Goal: Information Seeking & Learning: Learn about a topic

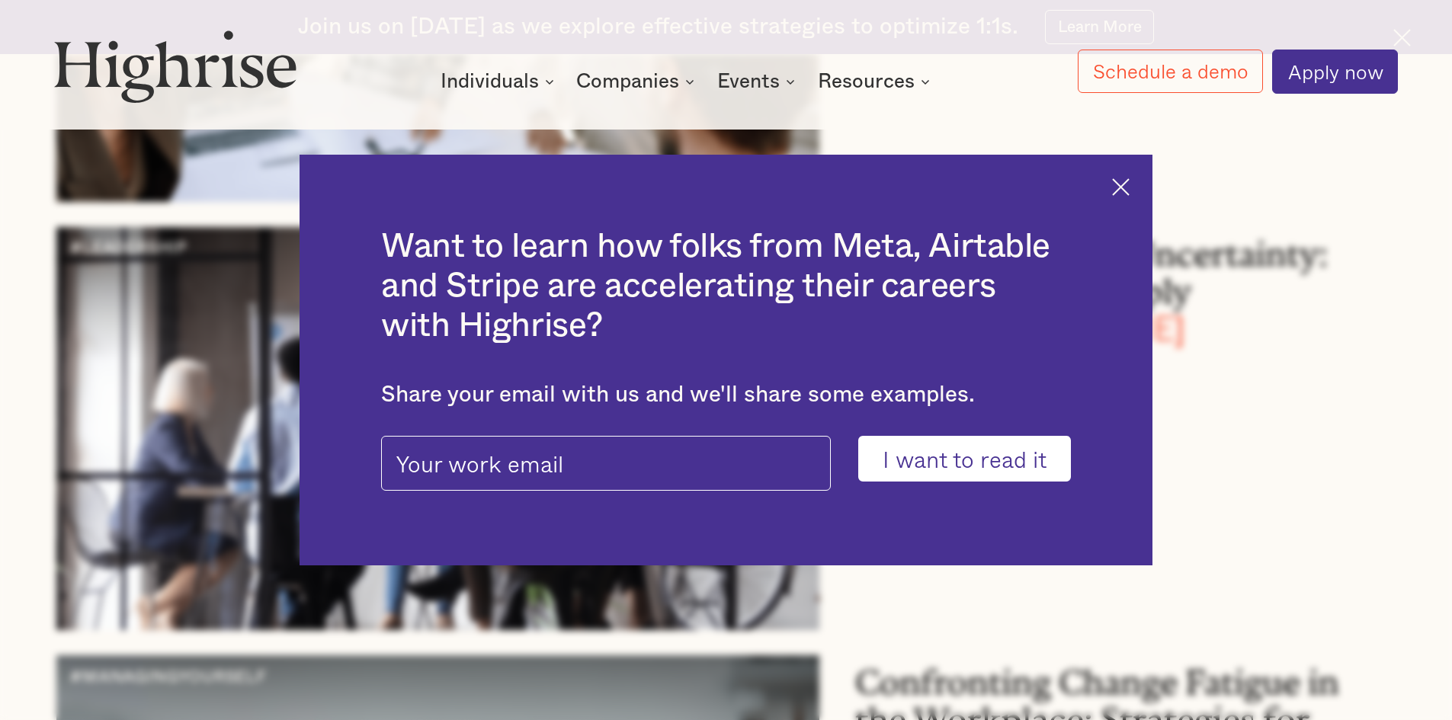
scroll to position [611, 0]
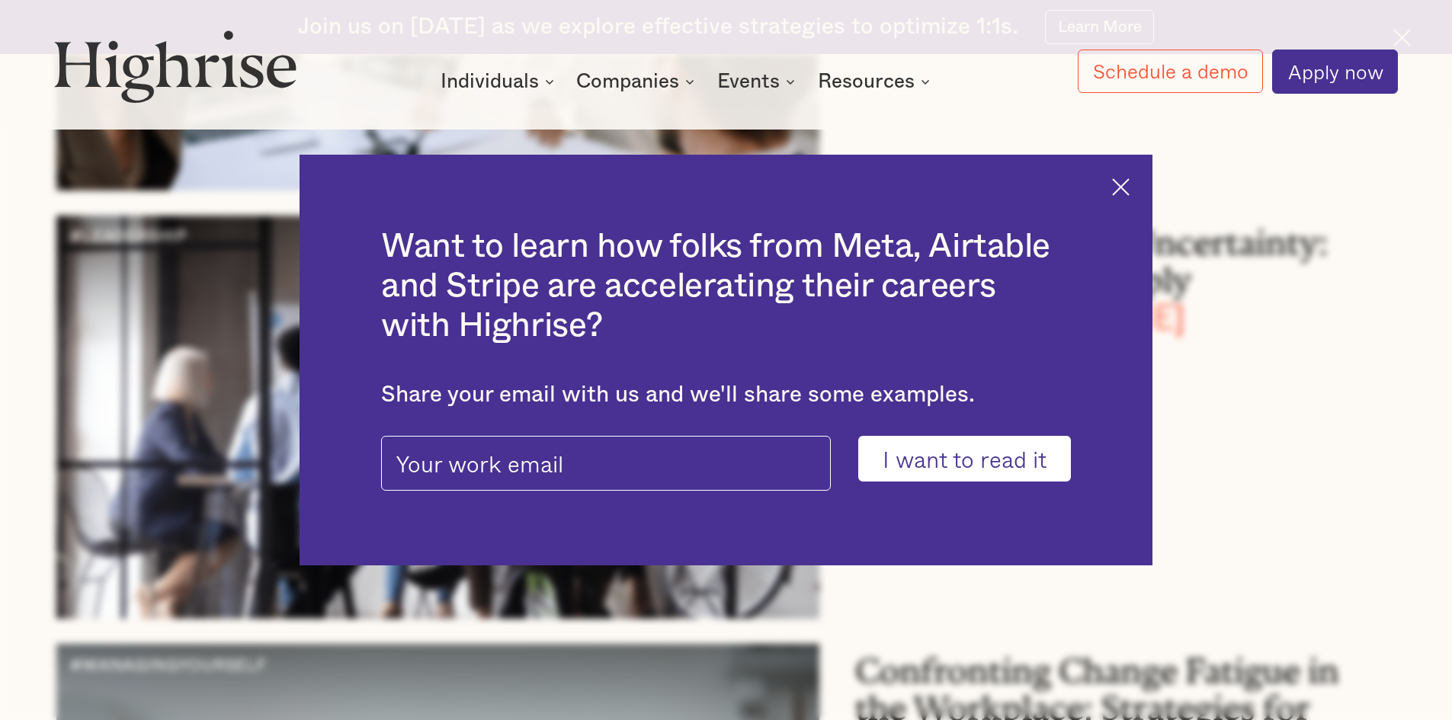
click at [1123, 187] on img at bounding box center [1121, 187] width 18 height 18
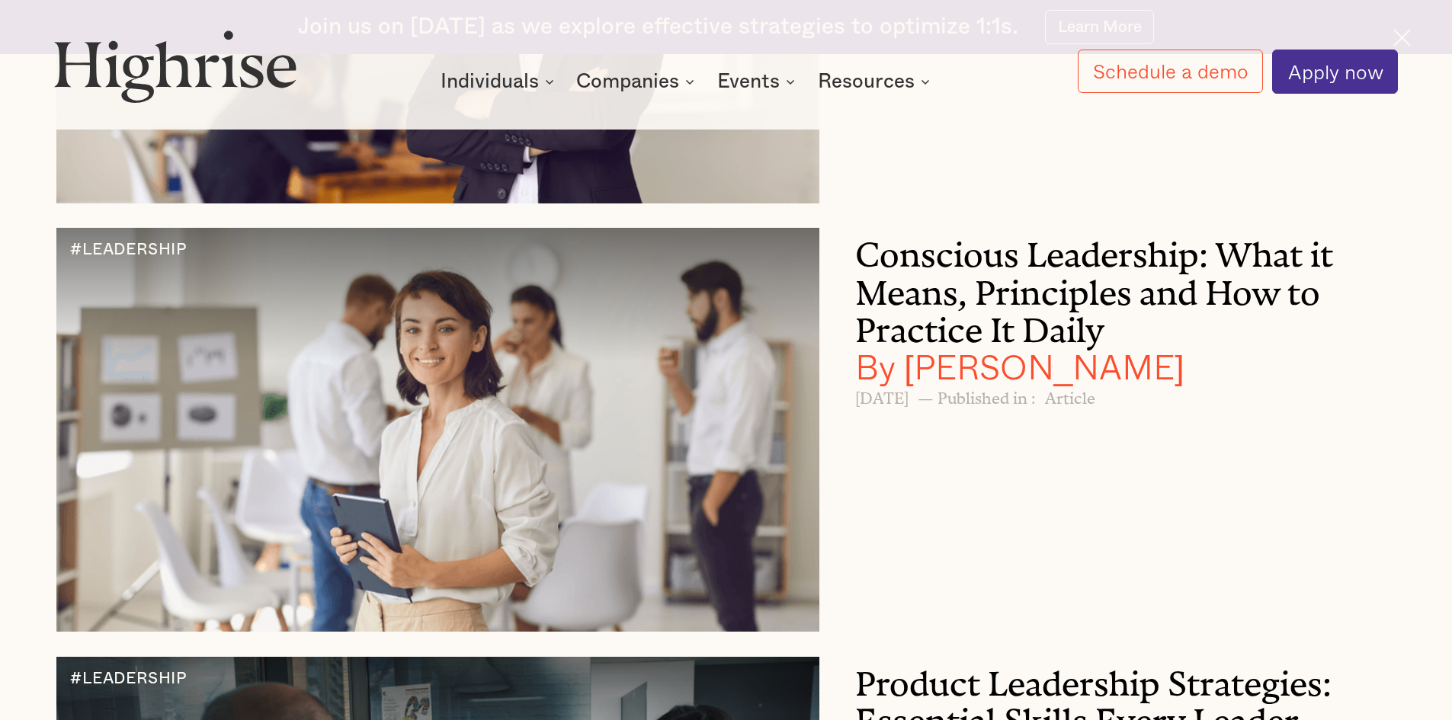
scroll to position [16875, 0]
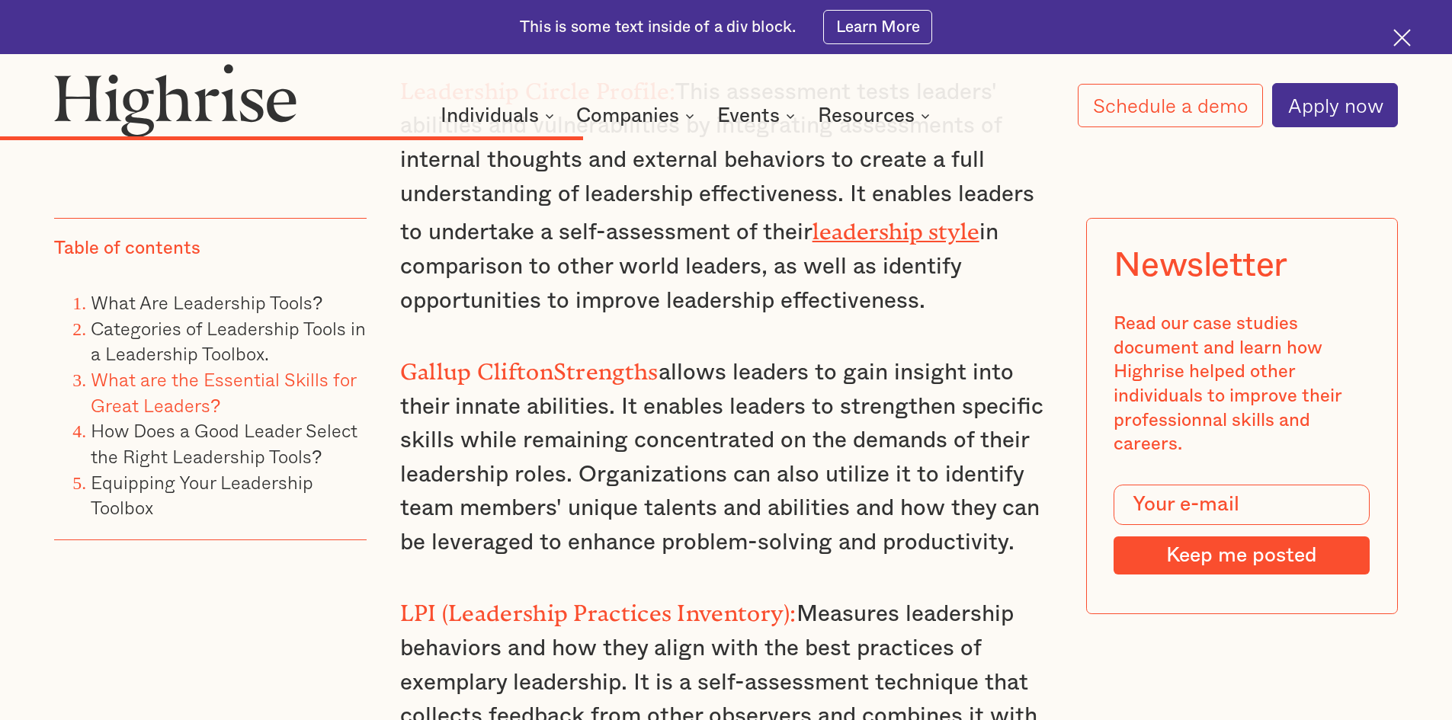
scroll to position [7468, 0]
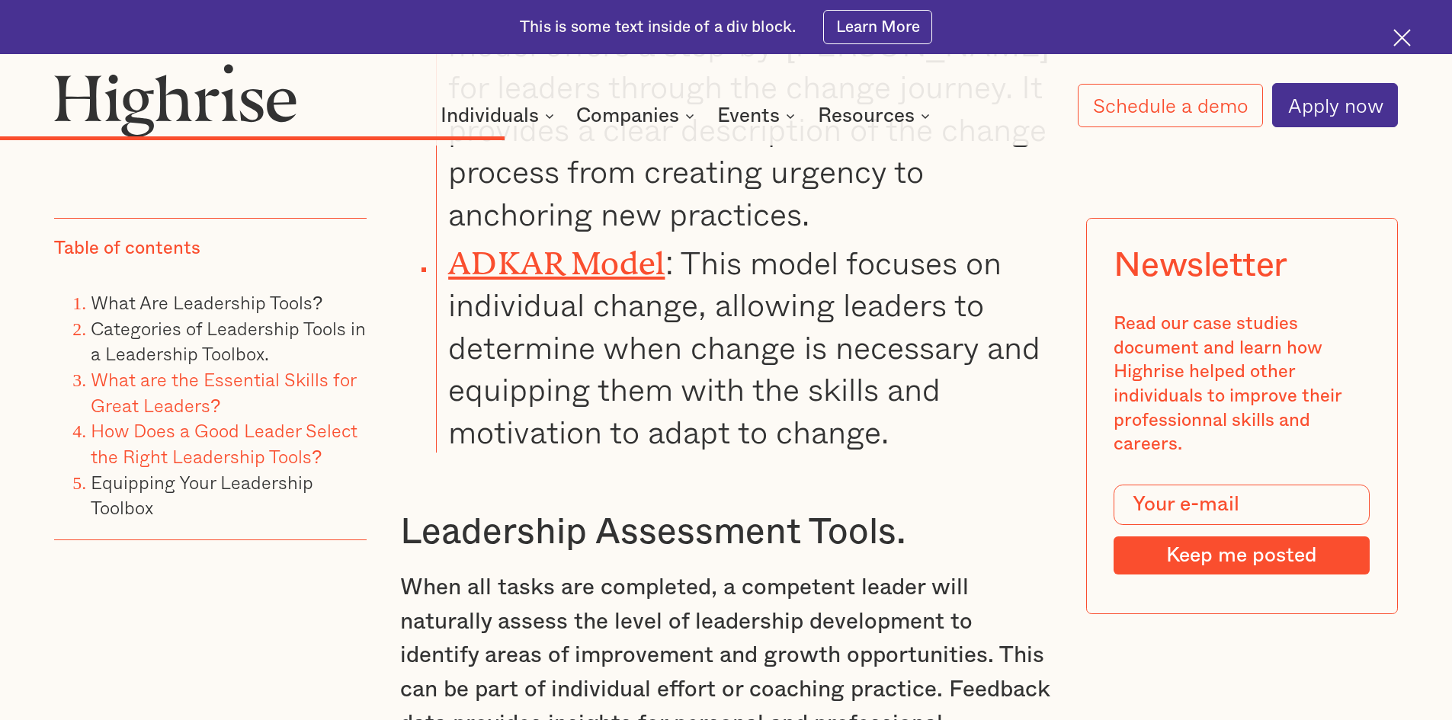
click at [242, 435] on link "How Does a Good Leader Select the Right Leadership Tools?" at bounding box center [224, 443] width 267 height 54
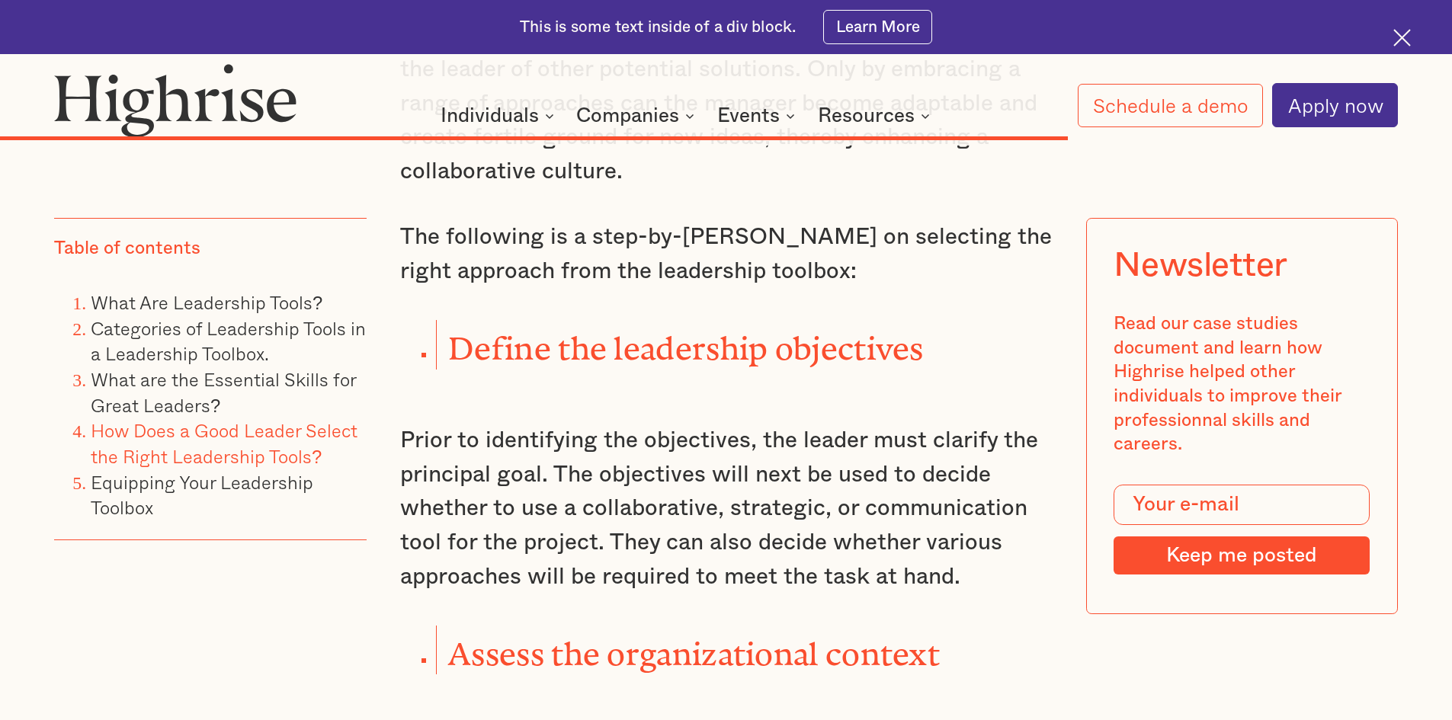
scroll to position [14284, 0]
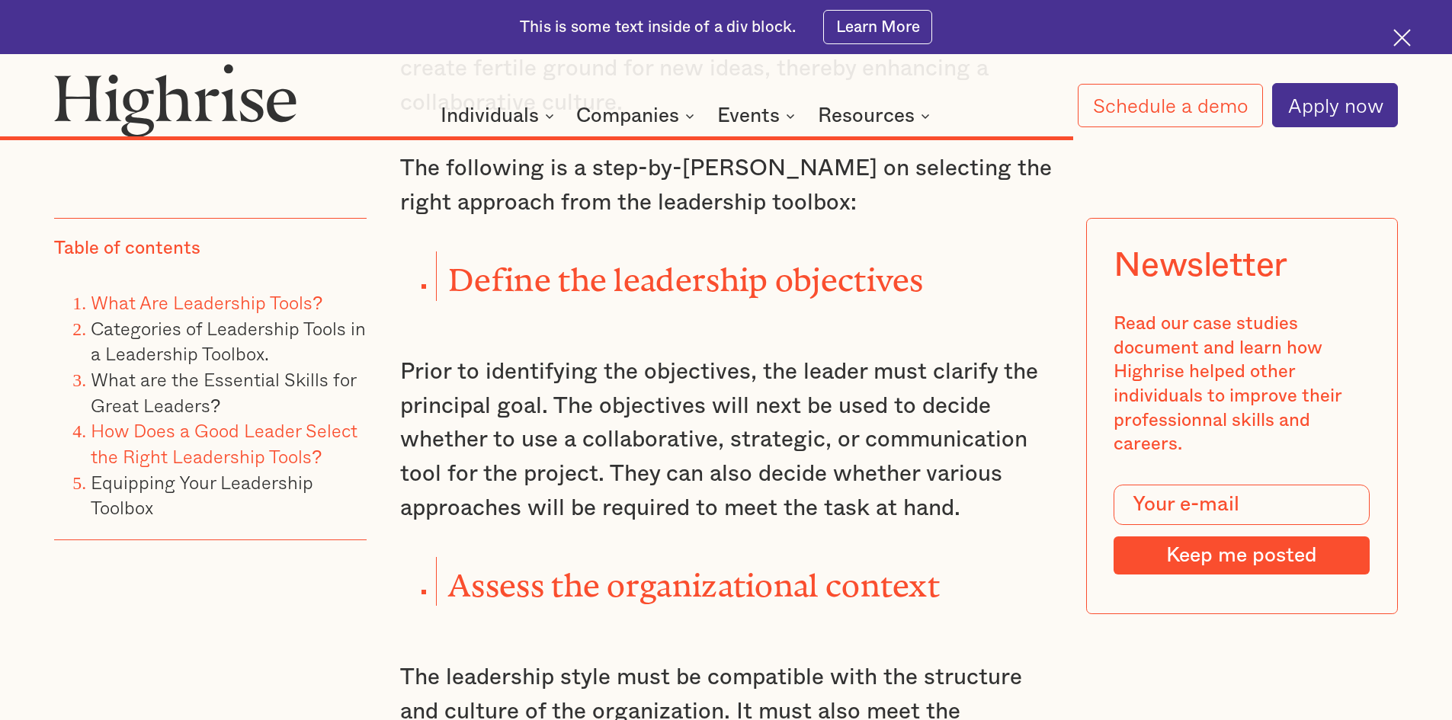
click at [191, 299] on link "What Are Leadership Tools?" at bounding box center [207, 302] width 232 height 28
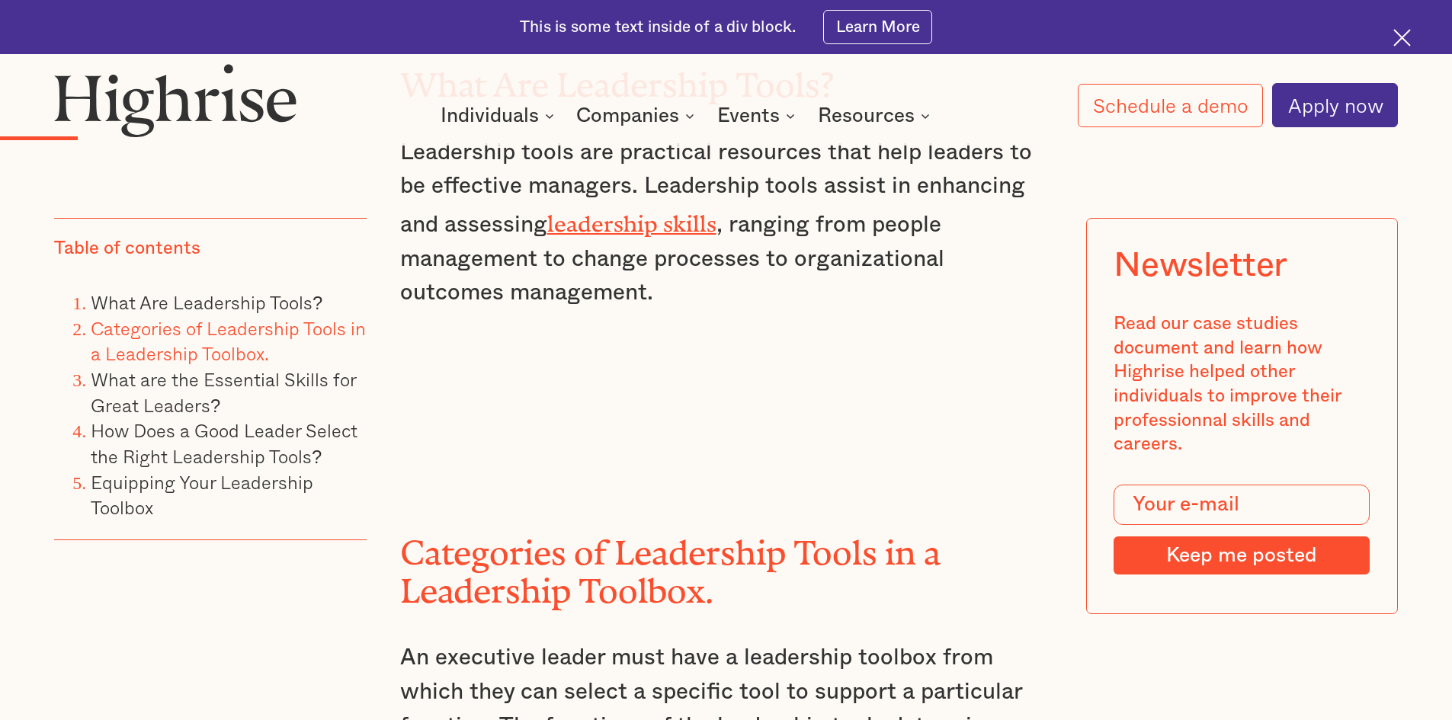
scroll to position [2348, 0]
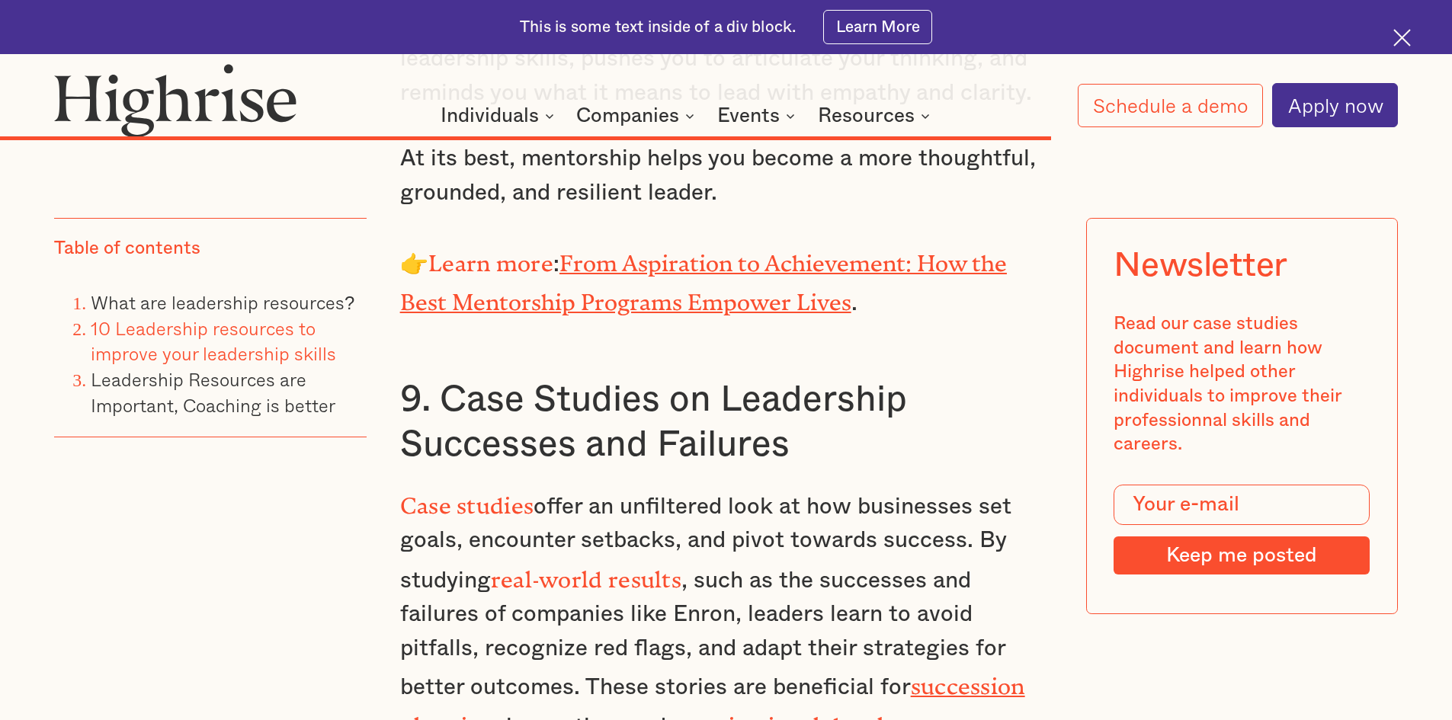
scroll to position [9830, 0]
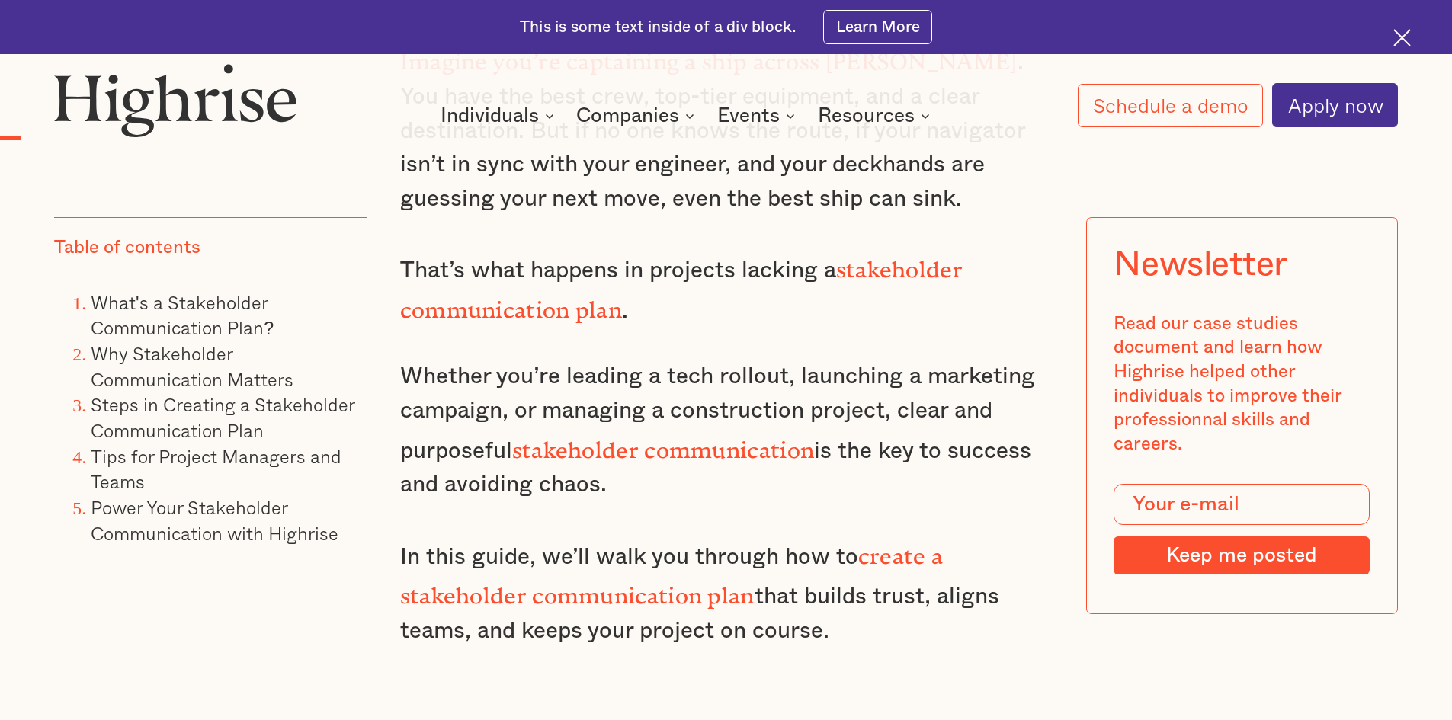
scroll to position [1829, 0]
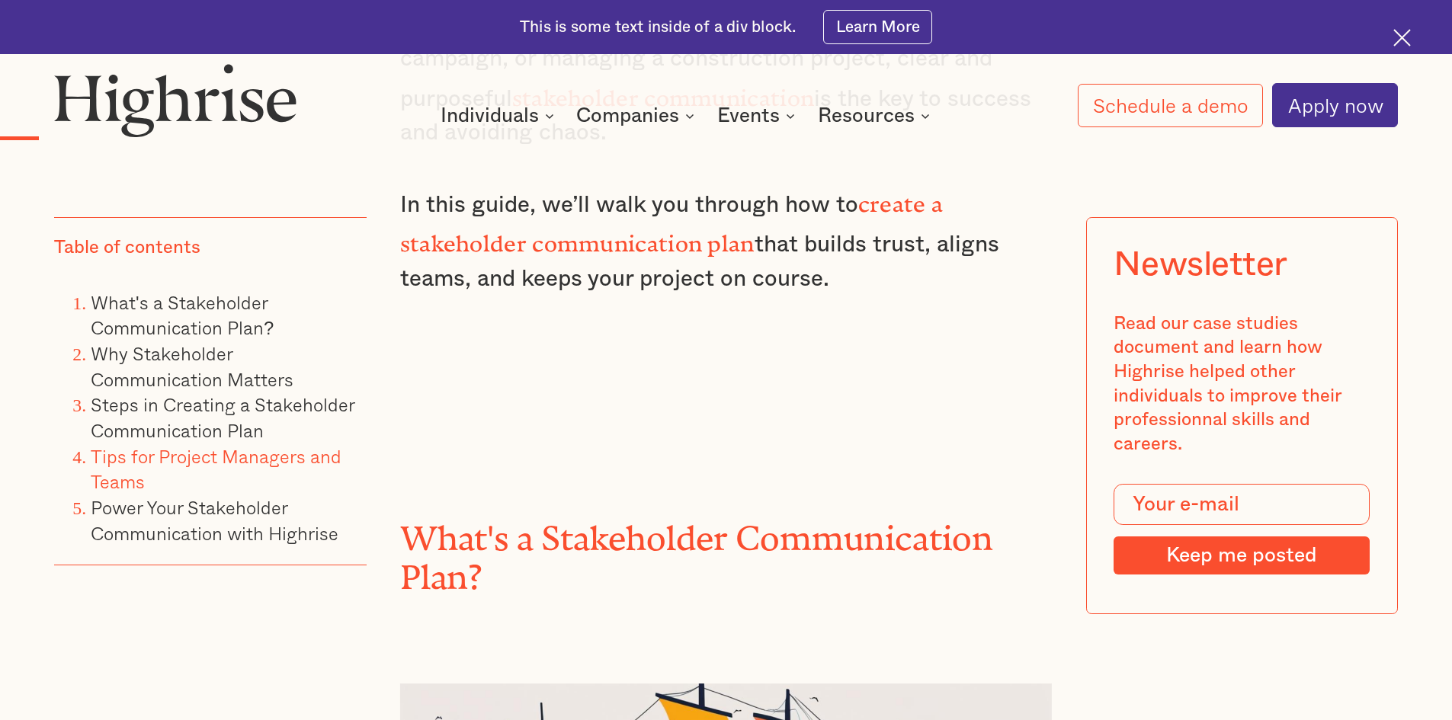
click at [139, 450] on link "Tips for Project Managers and Teams" at bounding box center [216, 469] width 251 height 54
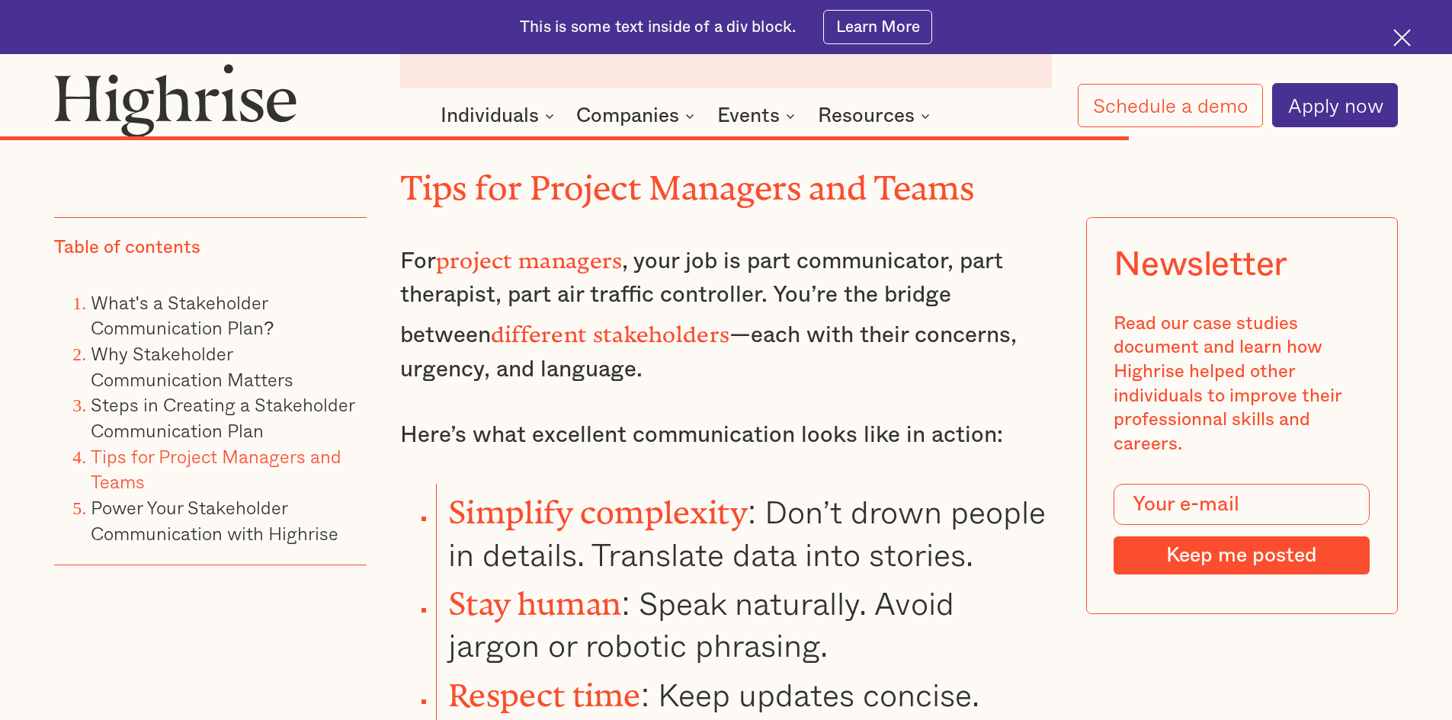
scroll to position [14438, 0]
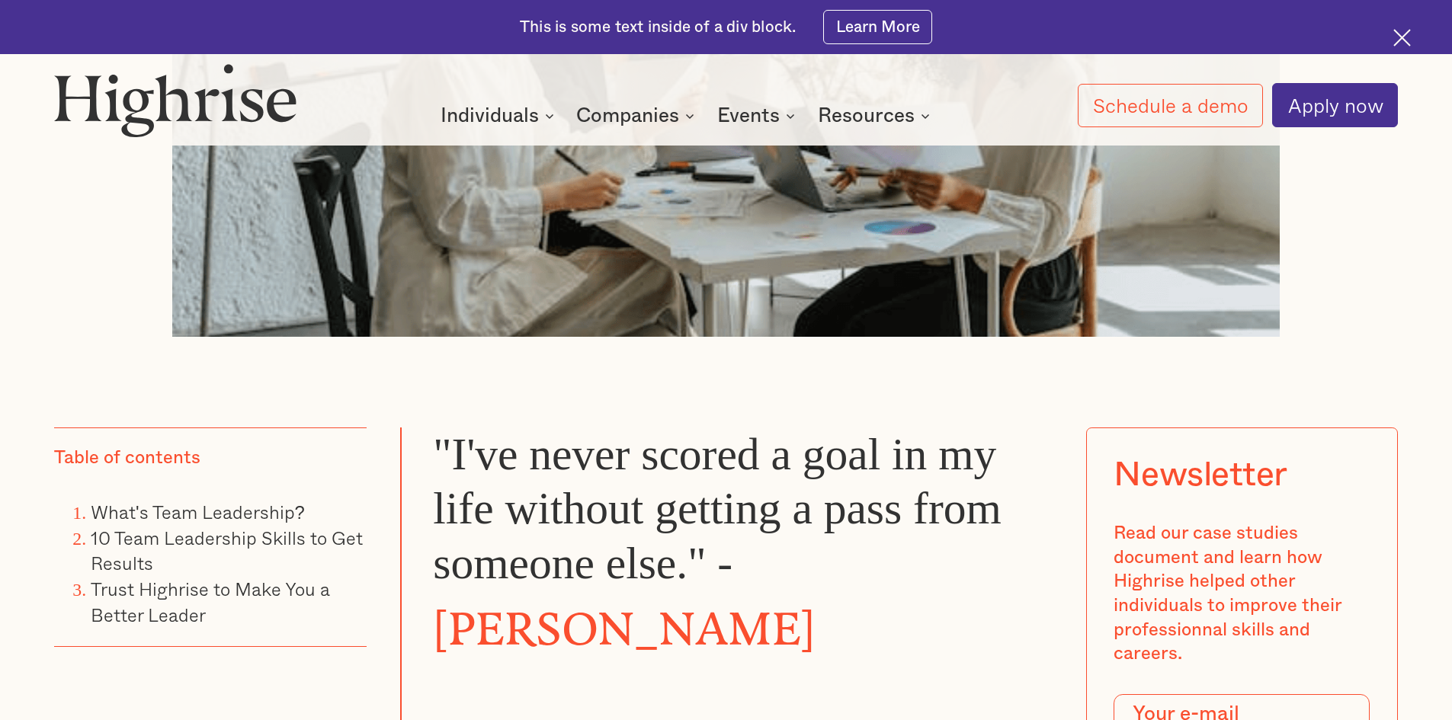
scroll to position [1143, 0]
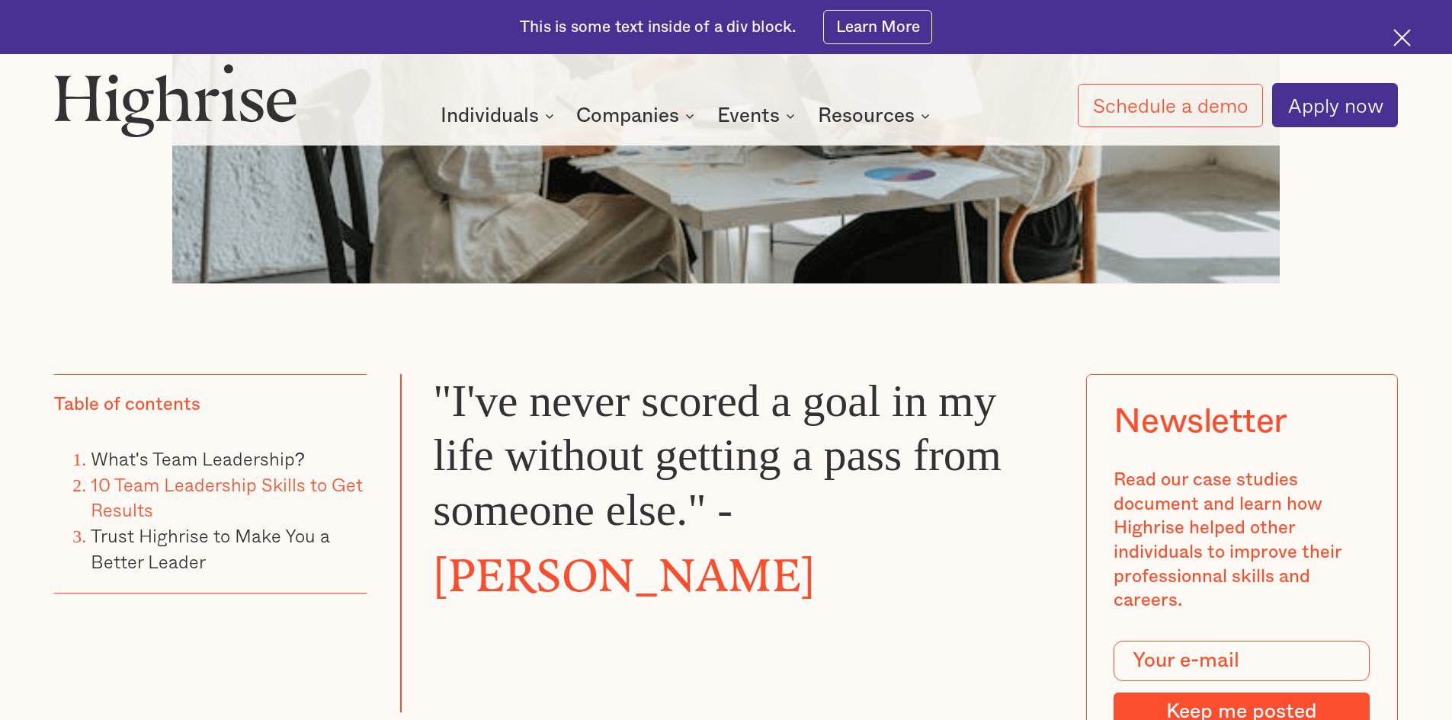
click at [223, 494] on link "10 Team Leadership Skills to Get Results" at bounding box center [227, 497] width 272 height 54
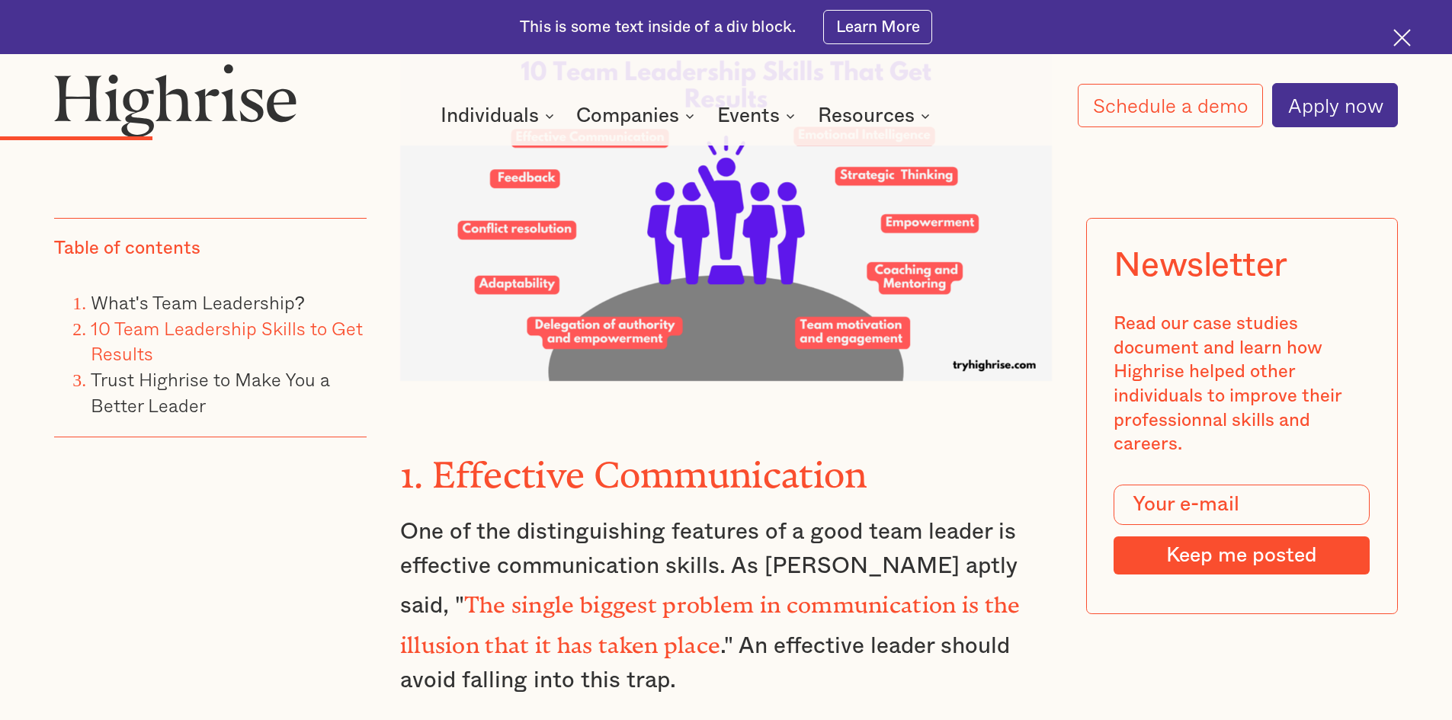
scroll to position [3462, 0]
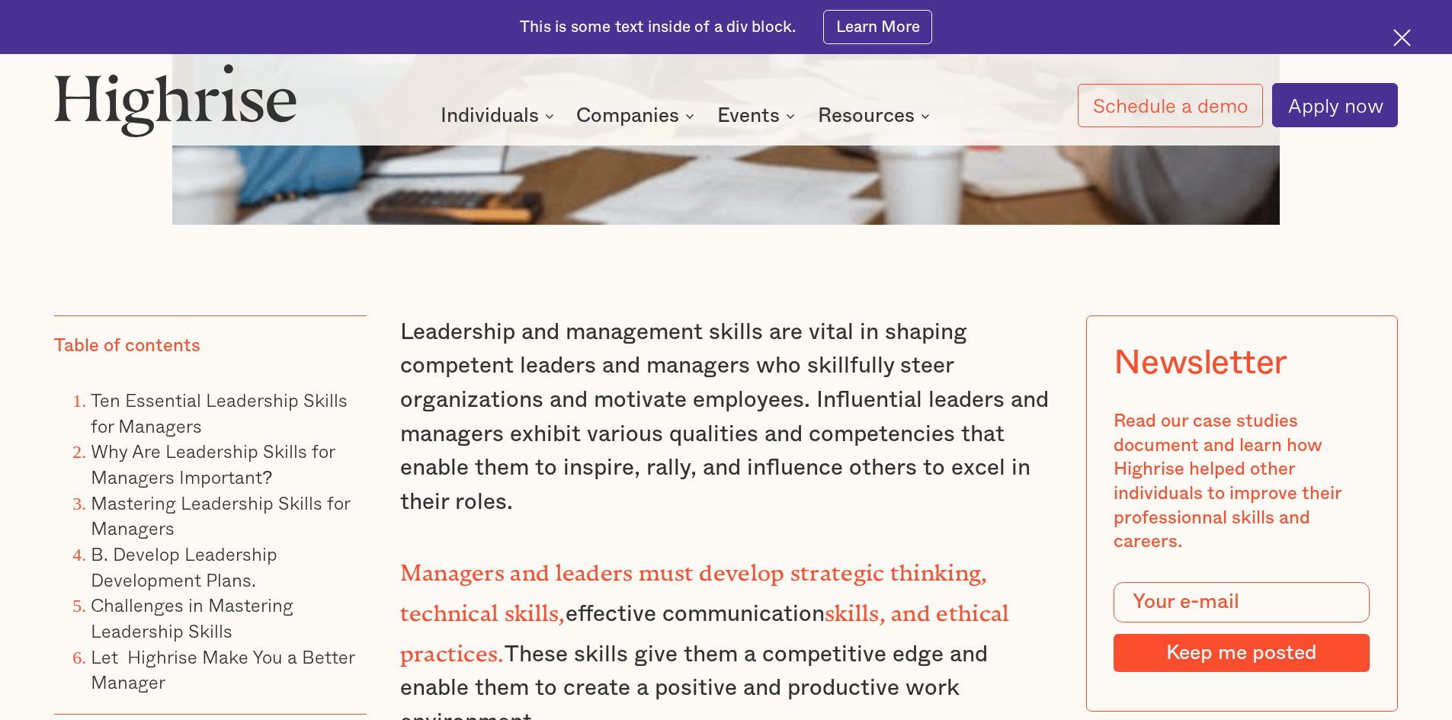
scroll to position [1448, 0]
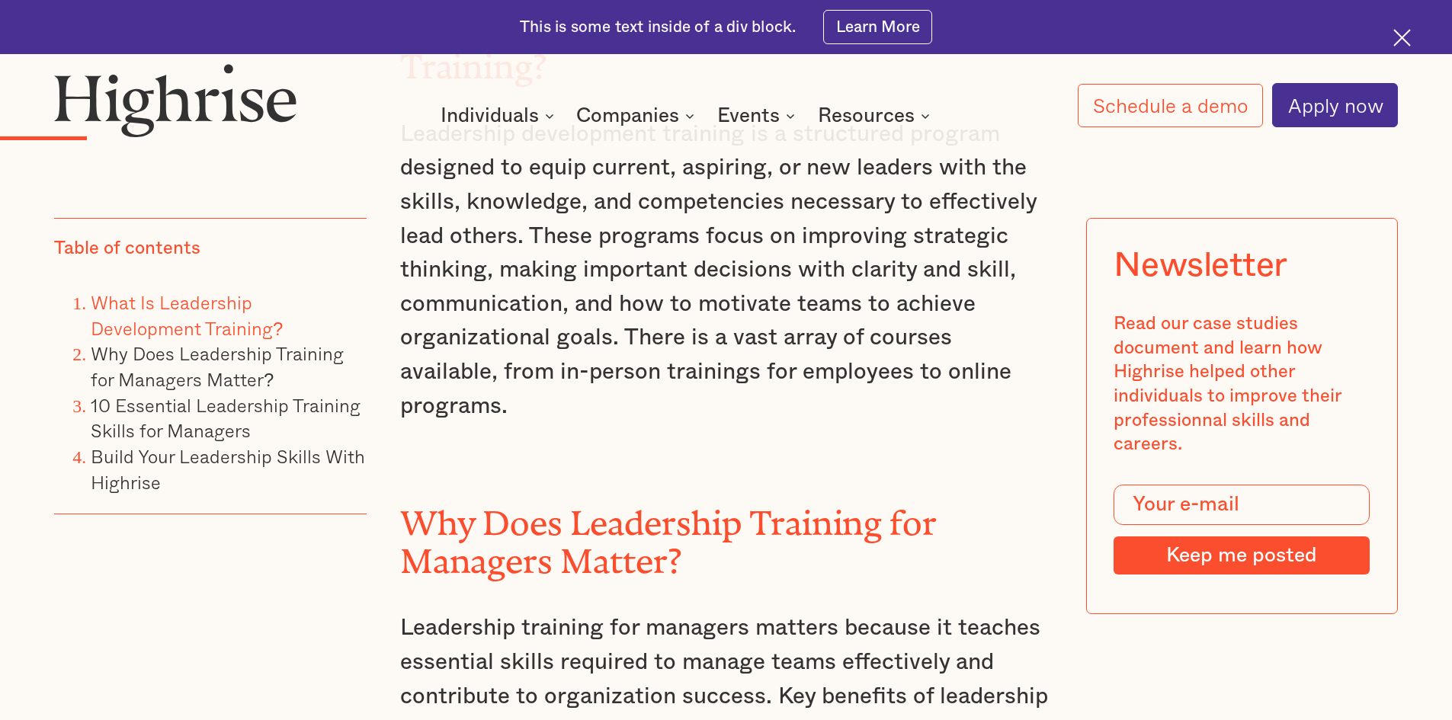
scroll to position [2134, 0]
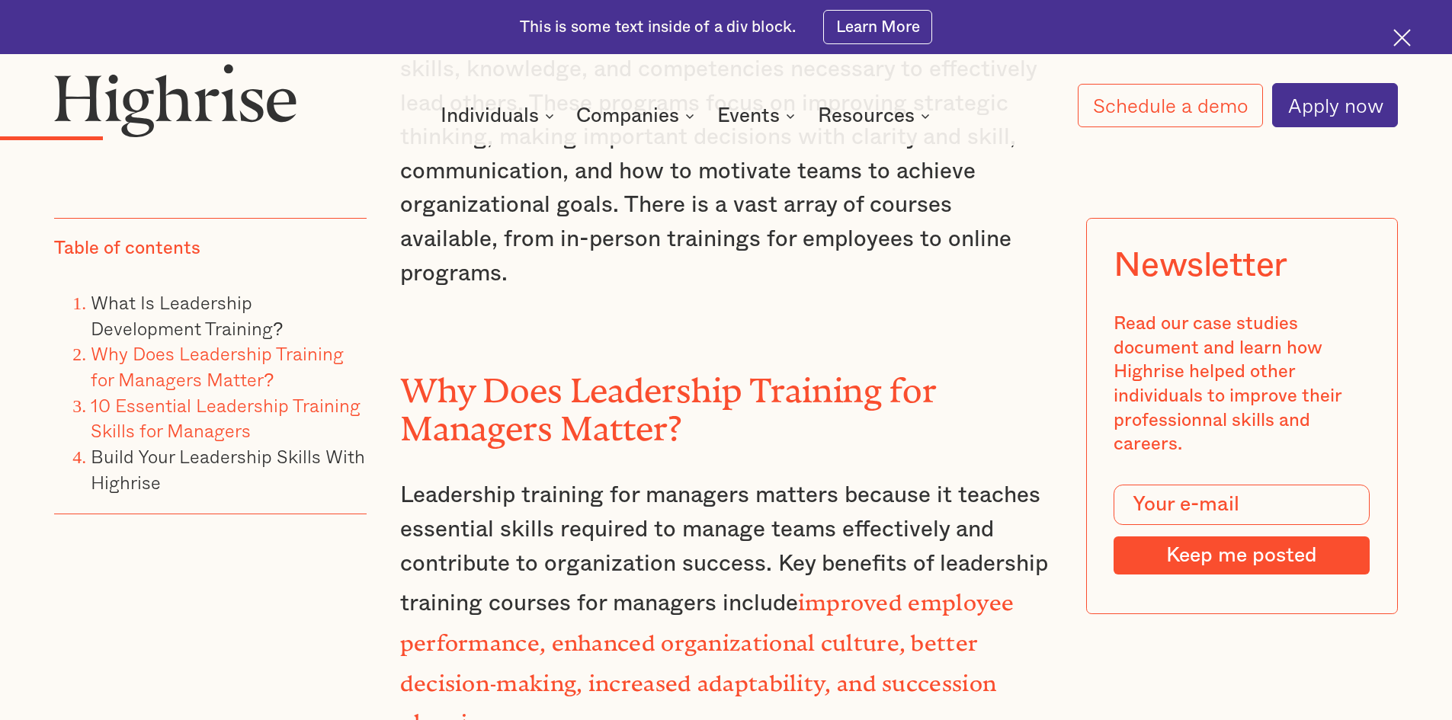
click at [207, 406] on link "10 Essential Leadership Training Skills for Managers" at bounding box center [226, 418] width 270 height 54
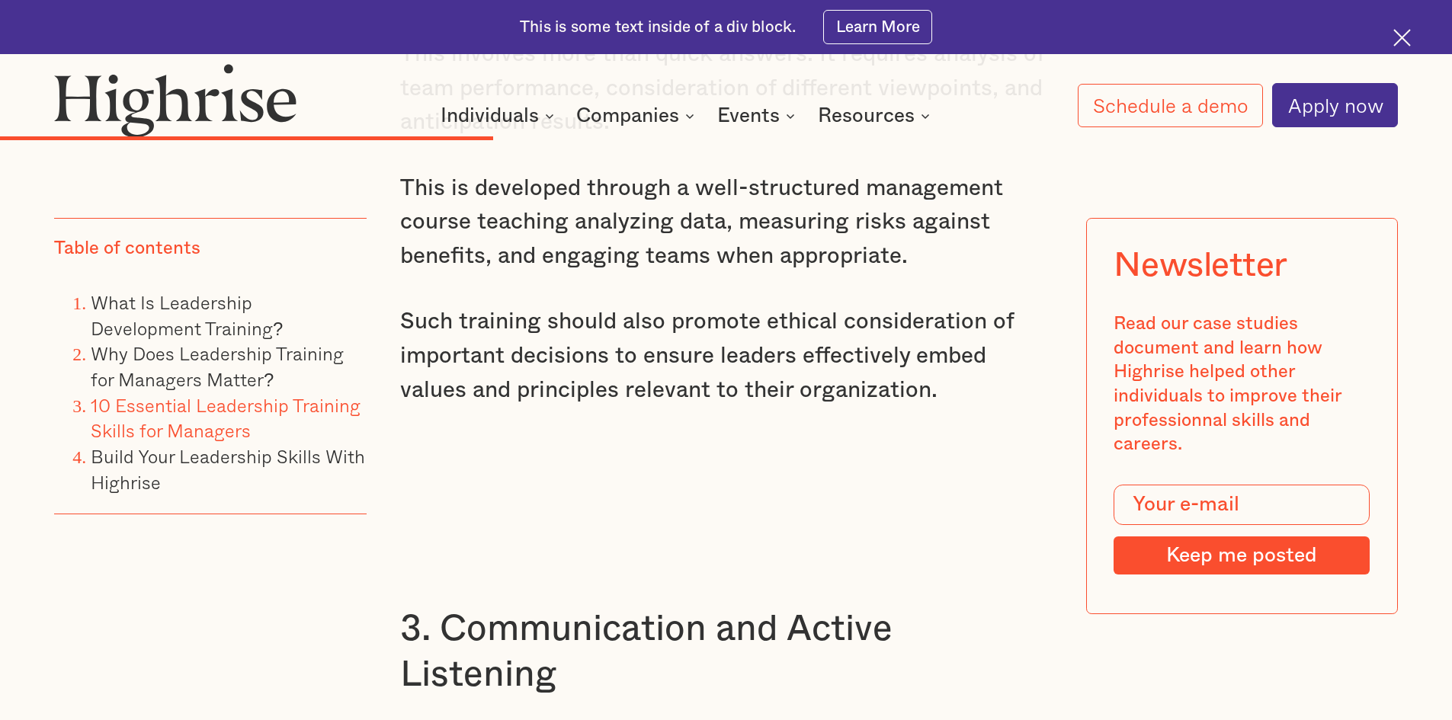
scroll to position [5872, 0]
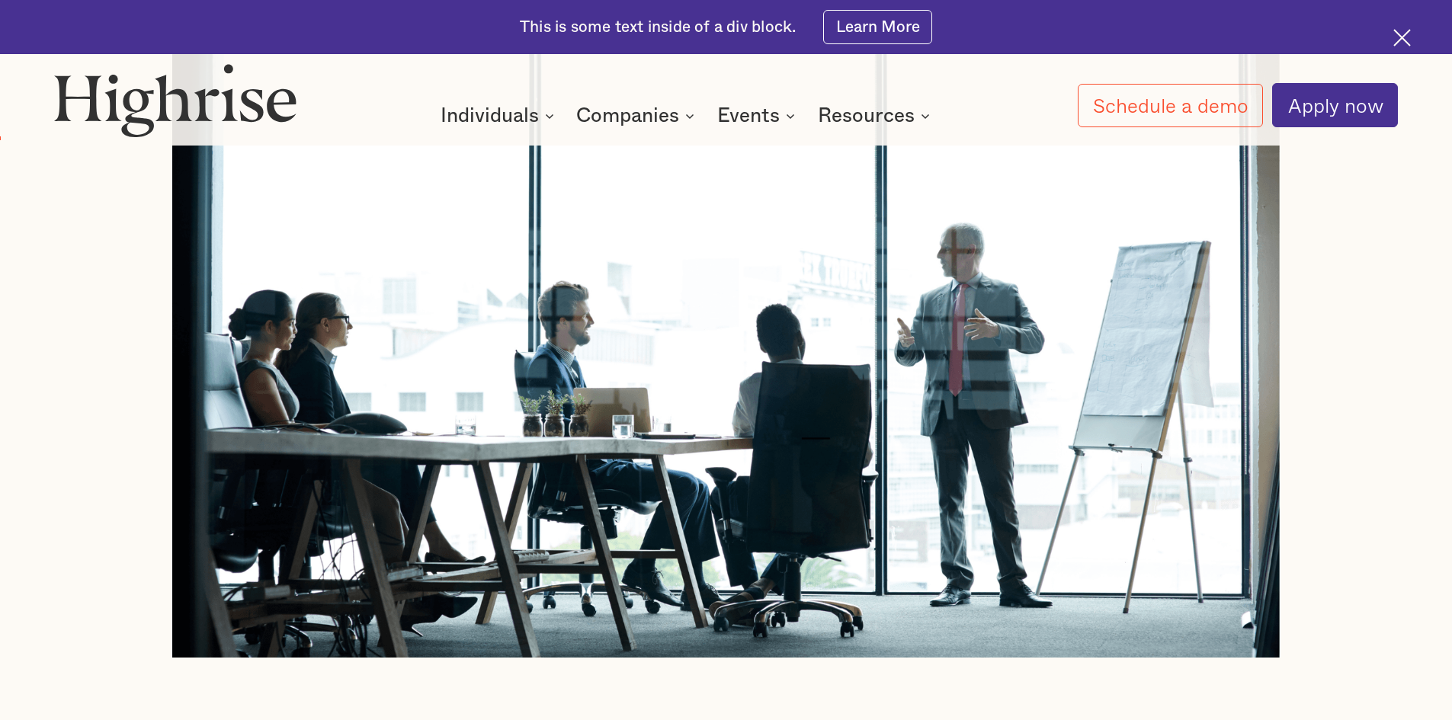
scroll to position [1143, 0]
